Goal: Check status

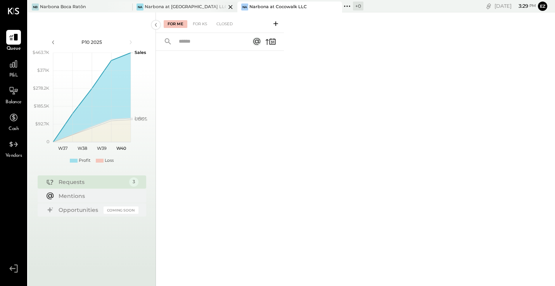
click at [172, 4] on div "Narbona at [GEOGRAPHIC_DATA] LLC" at bounding box center [185, 7] width 81 height 6
